Goal: Task Accomplishment & Management: Use online tool/utility

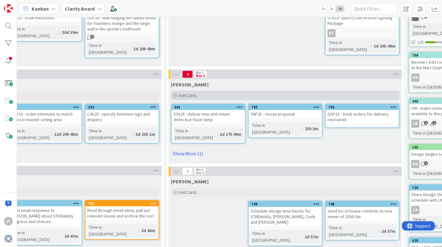
scroll to position [74, 493]
click at [197, 94] on span "Add Card..." at bounding box center [188, 96] width 20 height 6
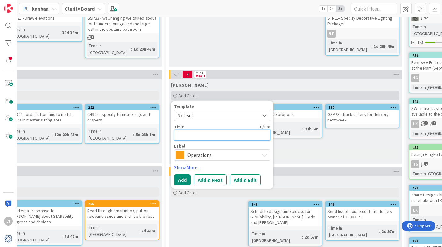
type textarea "L"
type textarea "x"
type textarea "LA"
type textarea "x"
type textarea "LAZ"
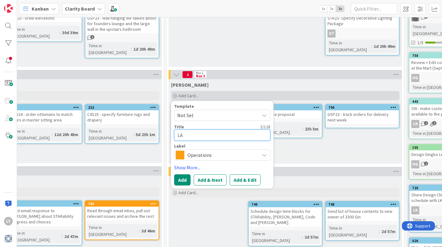
type textarea "x"
type textarea "LAZ2"
type textarea "x"
type textarea "LAZ24"
type textarea "x"
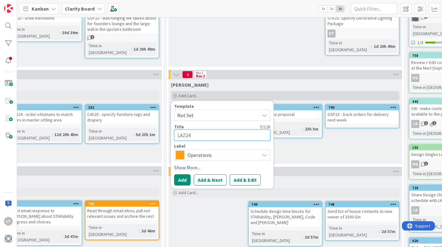
type textarea "LAZ24"
type textarea "x"
type textarea "LAZ24 -"
type textarea "x"
type textarea "LAZ24 -"
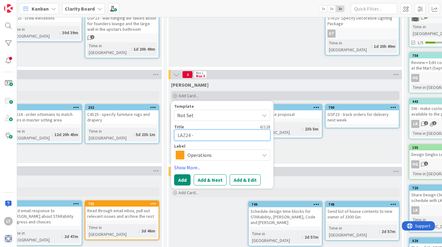
type textarea "x"
type textarea "LAZ24 - o"
type textarea "x"
type textarea "LAZ24 - or"
type textarea "x"
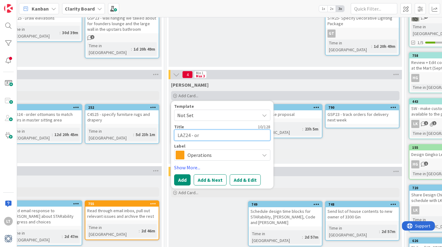
type textarea "LAZ24 - ord"
type textarea "x"
type textarea "LAZ24 - orde"
type textarea "x"
type textarea "LAZ24 - order"
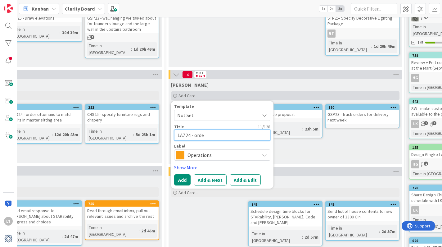
type textarea "x"
type textarea "LAZ24 - order"
type textarea "x"
type textarea "LAZ24 - order n"
type textarea "x"
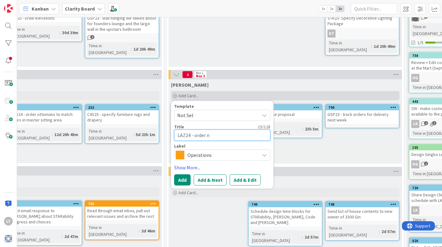
type textarea "LAZ24 - order ne"
type textarea "x"
type textarea "LAZ24 - order new"
type textarea "x"
type textarea "LAZ24 - order new"
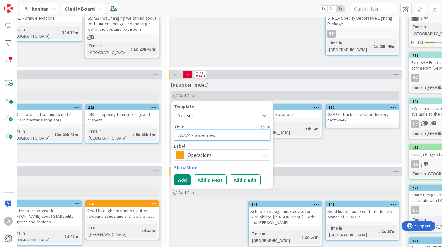
type textarea "x"
type textarea "LAZ24 - order new r"
type textarea "x"
type textarea "LAZ24 - order new ru"
type textarea "x"
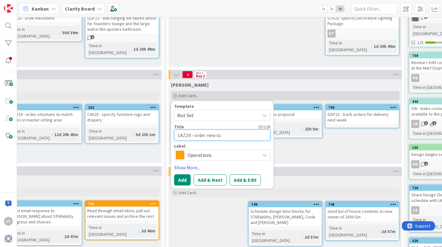
type textarea "LAZ24 - order new rug"
type textarea "x"
type textarea "LAZ24 - order new rugs"
type textarea "x"
type textarea "LAZ24 - order new rugs"
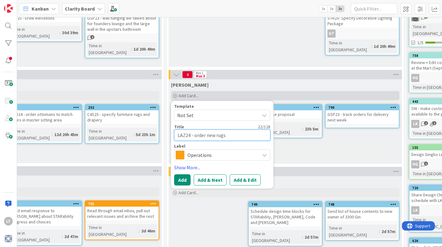
type textarea "x"
type textarea "LAZ24 - order new rugs f"
type textarea "x"
type textarea "LAZ24 - order new rugs fr"
type textarea "x"
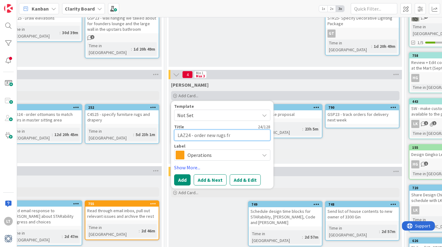
type textarea "LAZ24 - order new rugs fro"
type textarea "x"
type textarea "LAZ24 - order new rugs from"
type textarea "x"
type textarea "LAZ24 - order new rugs from"
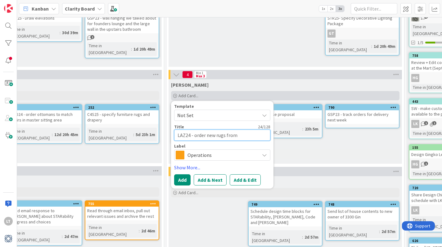
type textarea "x"
type textarea "LAZ24 - order new rugs from p"
type textarea "x"
type textarea "LAZ24 - order new rugs from po"
type textarea "x"
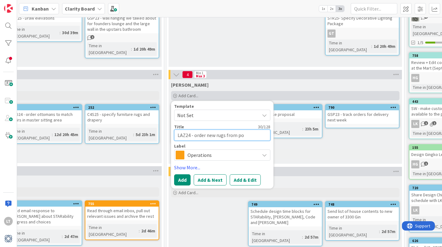
type textarea "LAZ24 - order new rugs from p"
type textarea "x"
type textarea "LAZ24 - order new rugs from pr"
type textarea "x"
type textarea "LAZ24 - order new rugs from pro"
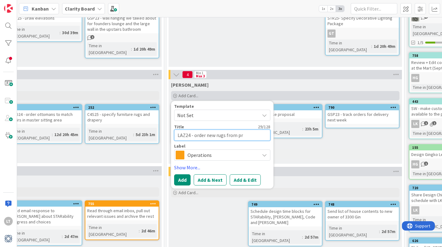
type textarea "x"
type textarea "LAZ24 - order new rugs from prop"
type textarea "x"
type textarea "LAZ24 - order new rugs from propo"
type textarea "x"
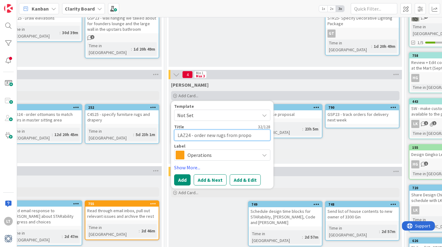
type textarea "LAZ24 - order new rugs from propos"
type textarea "x"
type textarea "LAZ24 - order new rugs from proposa"
type textarea "x"
type textarea "LAZ24 - order new rugs from proposal"
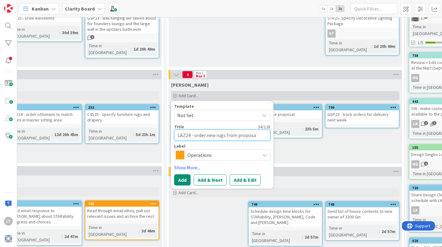
type textarea "x"
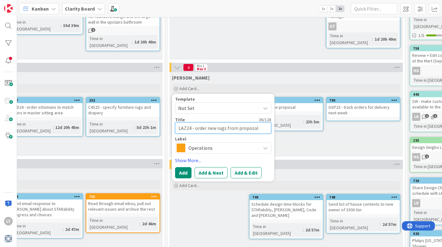
scroll to position [81, 492]
type textarea "LAZ24 - order new rugs from proposal"
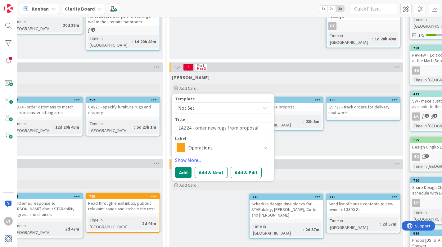
click at [233, 147] on span "Operations" at bounding box center [222, 147] width 69 height 9
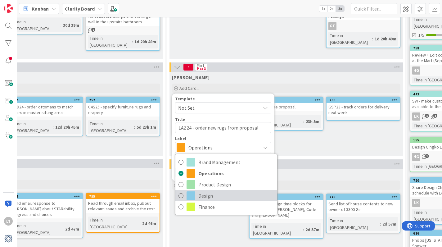
click at [217, 193] on span "Design" at bounding box center [236, 195] width 76 height 9
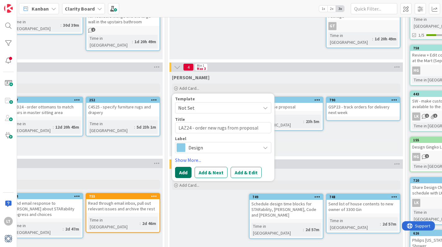
click at [180, 174] on button "Add" at bounding box center [183, 172] width 16 height 11
type textarea "x"
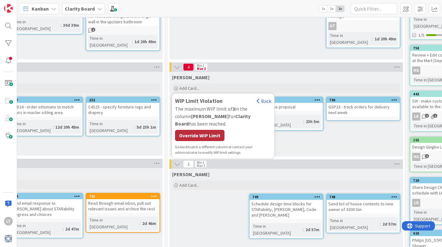
click at [212, 130] on div "Override WIP Limit" at bounding box center [199, 135] width 49 height 11
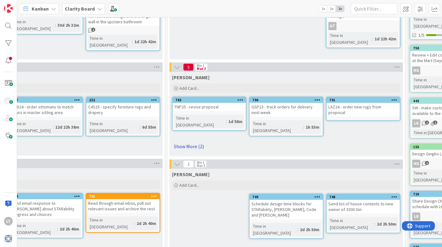
click at [196, 141] on link "Show More (2)" at bounding box center [286, 146] width 228 height 10
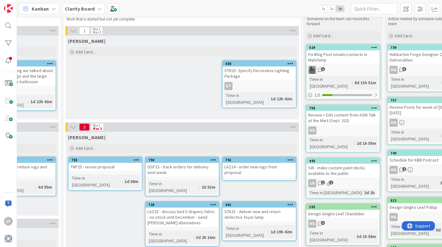
scroll to position [21, 594]
